Goal: Task Accomplishment & Management: Complete application form

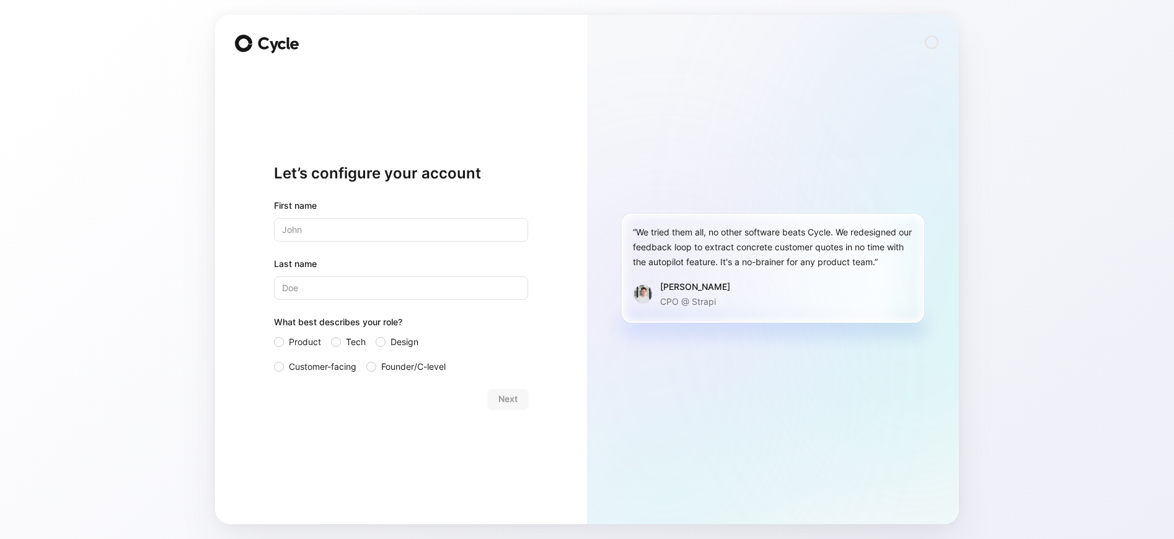
click at [354, 235] on input "text" at bounding box center [401, 230] width 254 height 24
type input "Abo"
click at [361, 278] on input "Last name" at bounding box center [401, 288] width 254 height 24
type input "A"
type input "m"
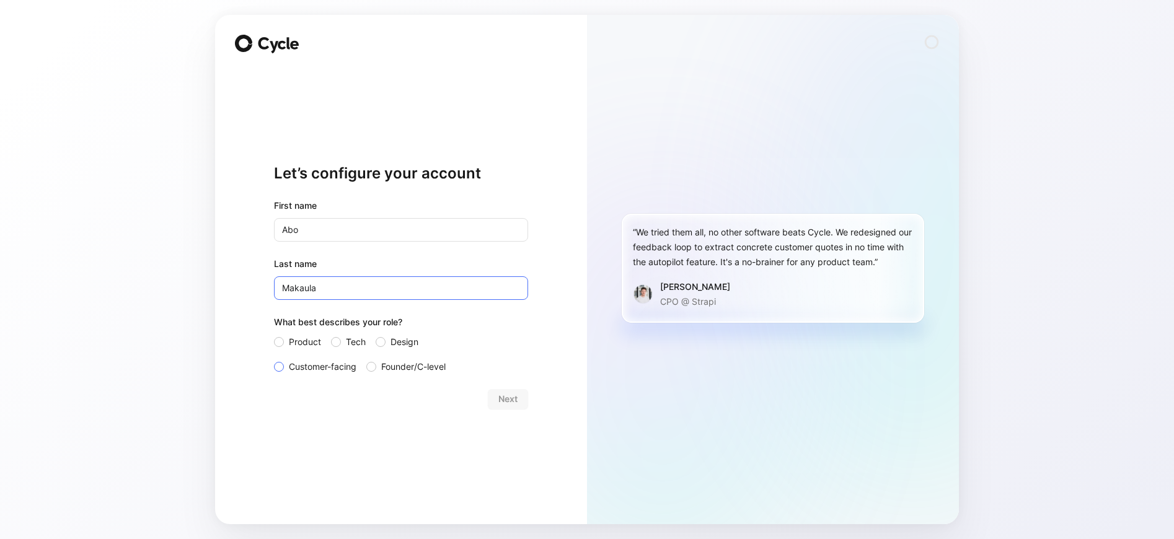
type input "Makaula"
click at [286, 367] on label "Customer-facing" at bounding box center [315, 366] width 82 height 15
click at [274, 359] on input "Customer-facing" at bounding box center [274, 359] width 0 height 0
click at [500, 394] on span "Next" at bounding box center [507, 399] width 19 height 15
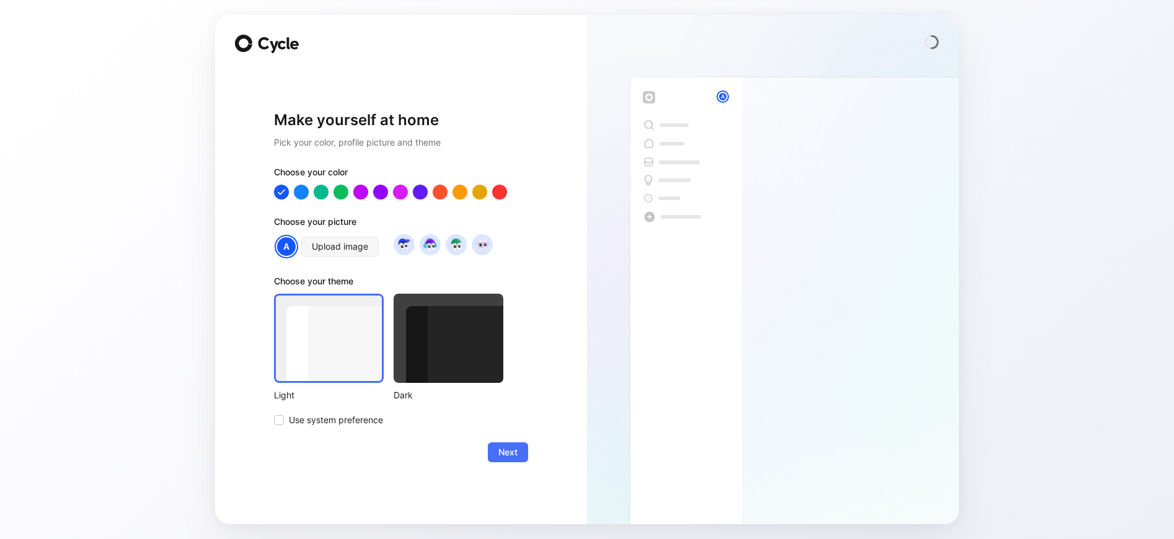
click at [428, 336] on div at bounding box center [448, 338] width 110 height 89
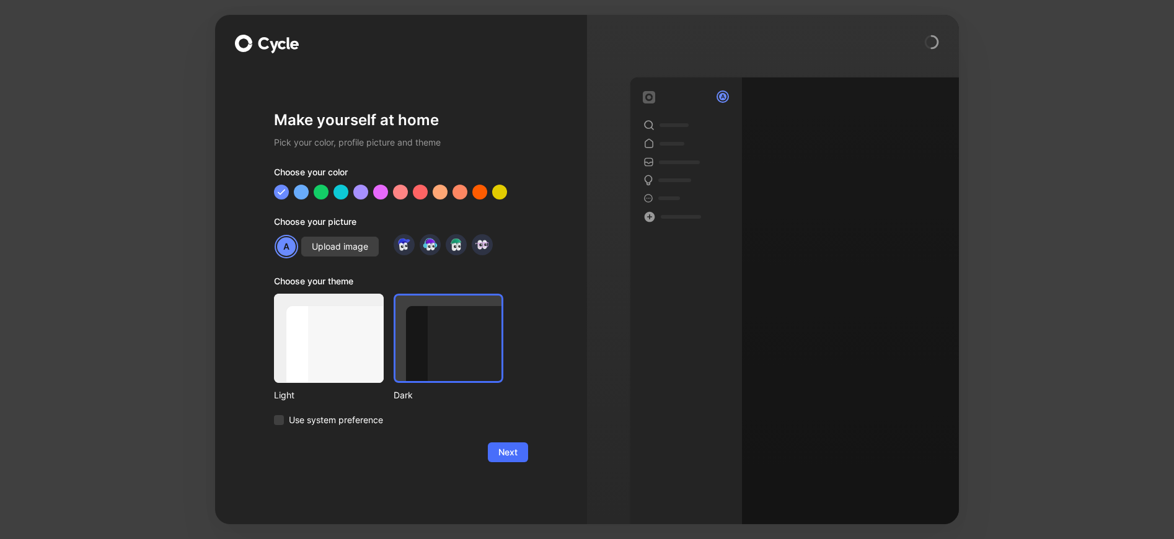
drag, startPoint x: 508, startPoint y: 460, endPoint x: 380, endPoint y: 165, distance: 321.1
click at [387, 169] on form "Choose your color Choose your picture A Upload image Choose your theme Light Da…" at bounding box center [401, 313] width 254 height 297
click at [347, 195] on div at bounding box center [341, 192] width 16 height 16
click at [514, 444] on button "Next" at bounding box center [508, 452] width 40 height 20
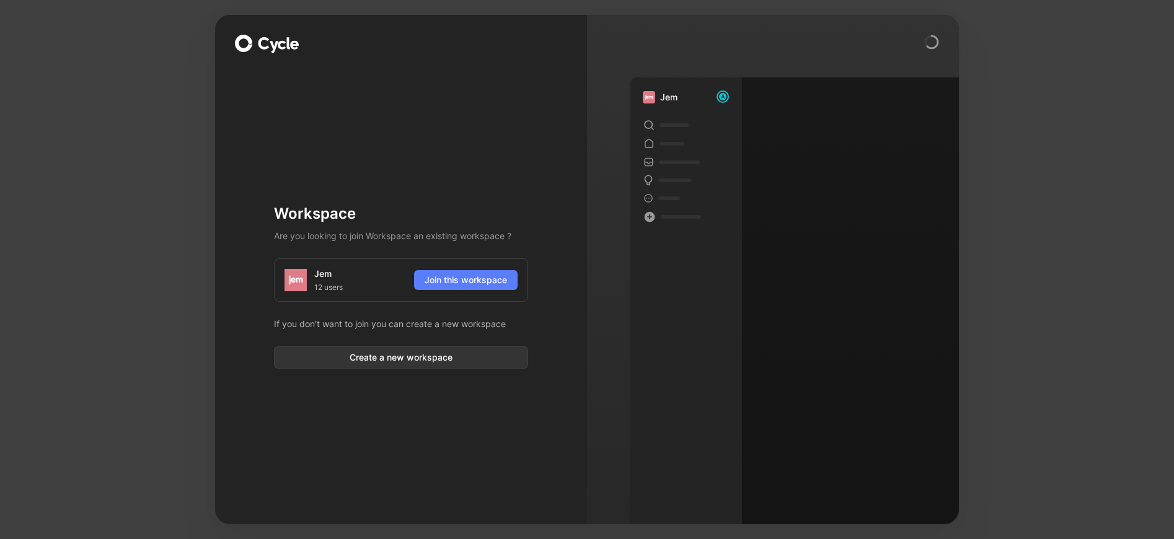
click at [468, 284] on span "Join this workspace" at bounding box center [465, 280] width 82 height 15
